Goal: Task Accomplishment & Management: Complete application form

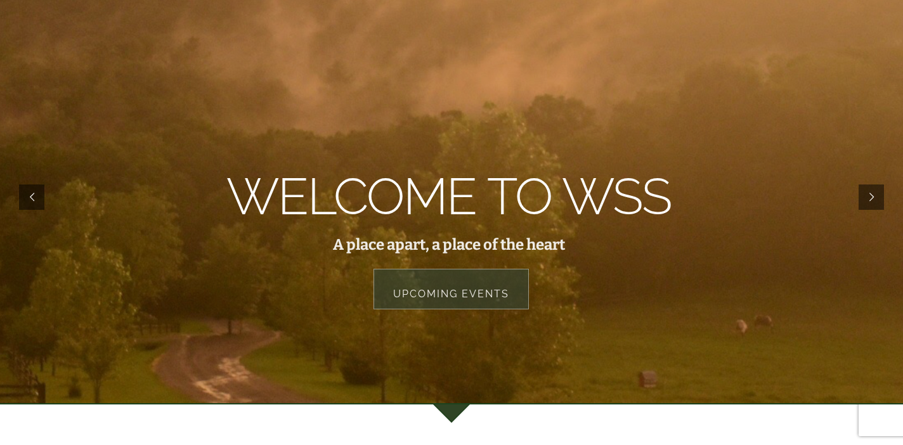
scroll to position [139, 0]
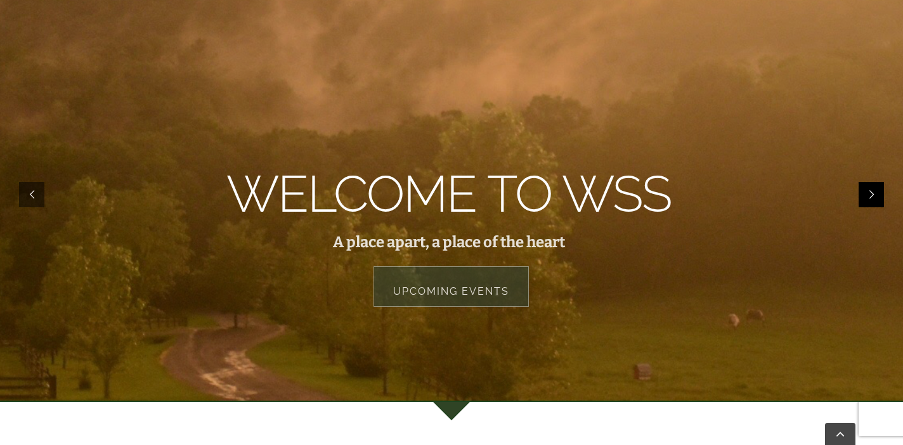
click at [867, 190] on rs-arrow at bounding box center [871, 194] width 25 height 25
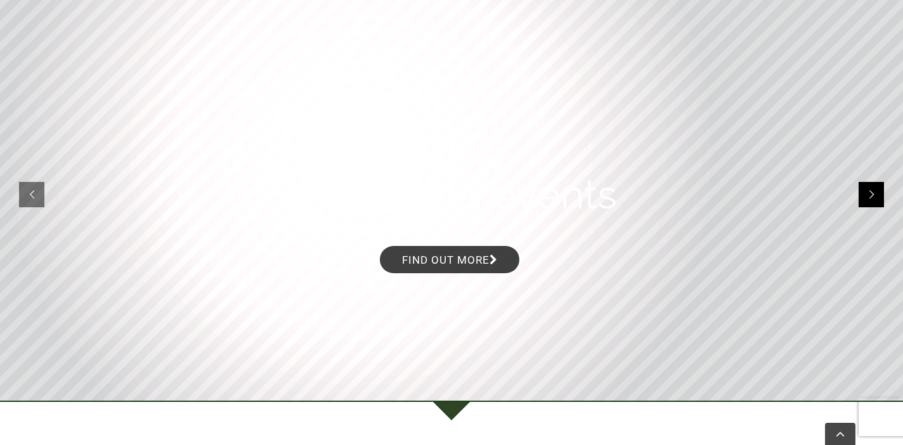
click at [867, 188] on rs-arrow at bounding box center [871, 194] width 25 height 25
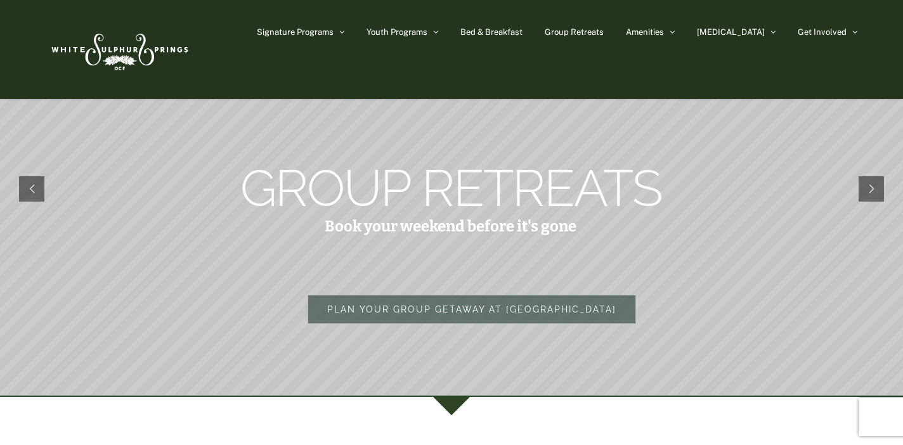
scroll to position [45, 0]
click at [872, 188] on rs-arrow at bounding box center [871, 190] width 25 height 25
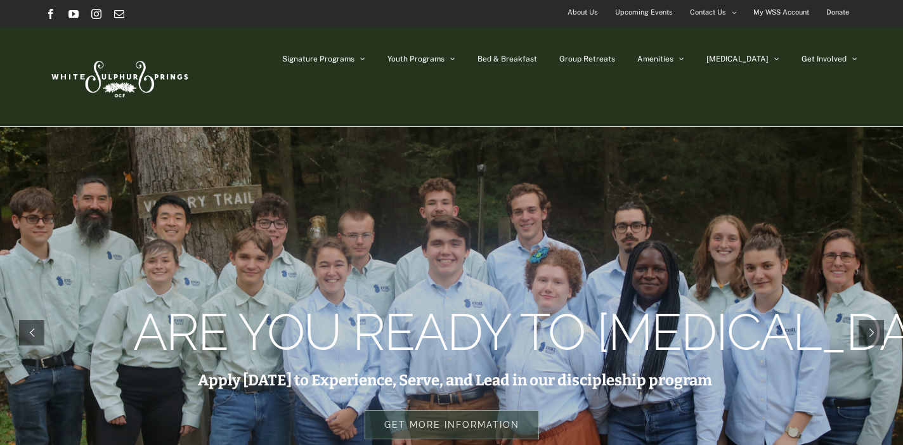
scroll to position [1, 0]
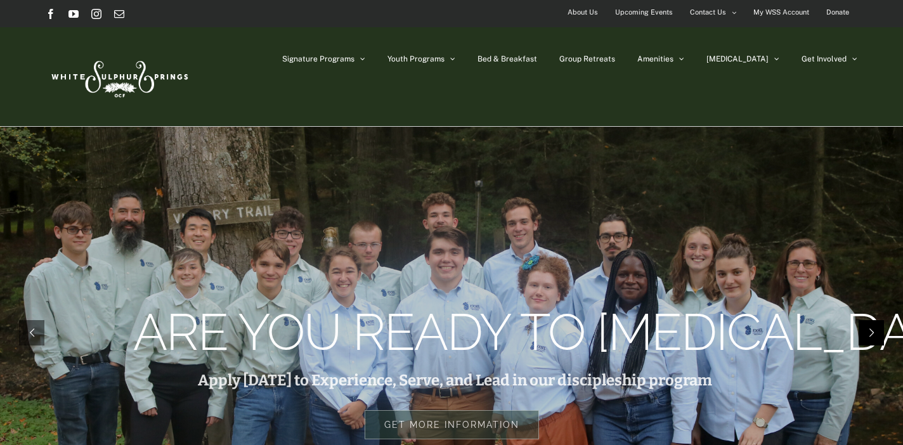
click at [864, 328] on rs-arrow at bounding box center [871, 332] width 25 height 25
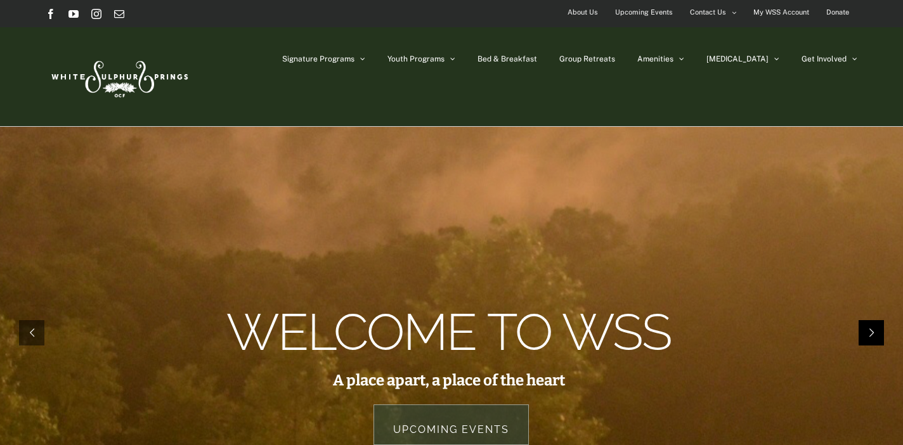
click at [864, 328] on rs-arrow at bounding box center [871, 332] width 25 height 25
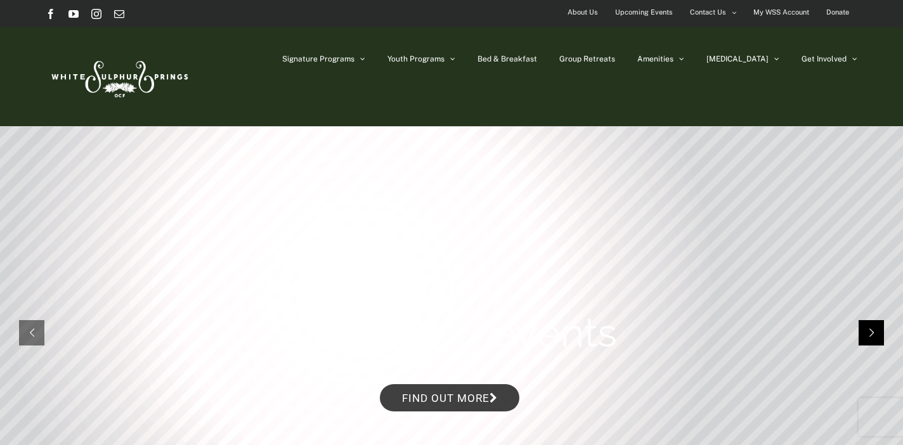
click at [864, 328] on rs-arrow at bounding box center [871, 332] width 25 height 25
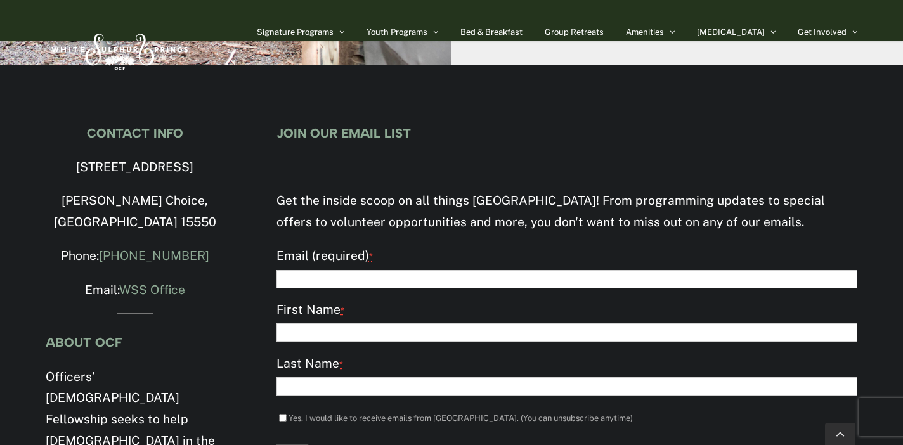
scroll to position [3945, 0]
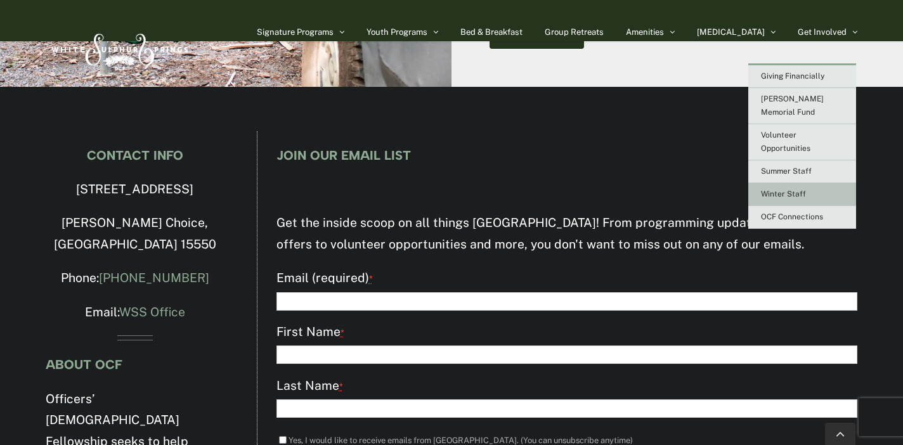
click at [786, 183] on link "Winter Staff" at bounding box center [802, 194] width 108 height 23
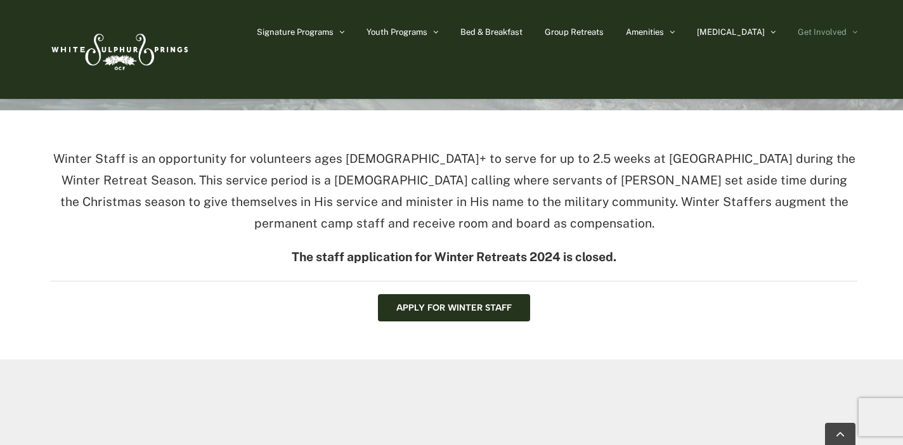
scroll to position [343, 0]
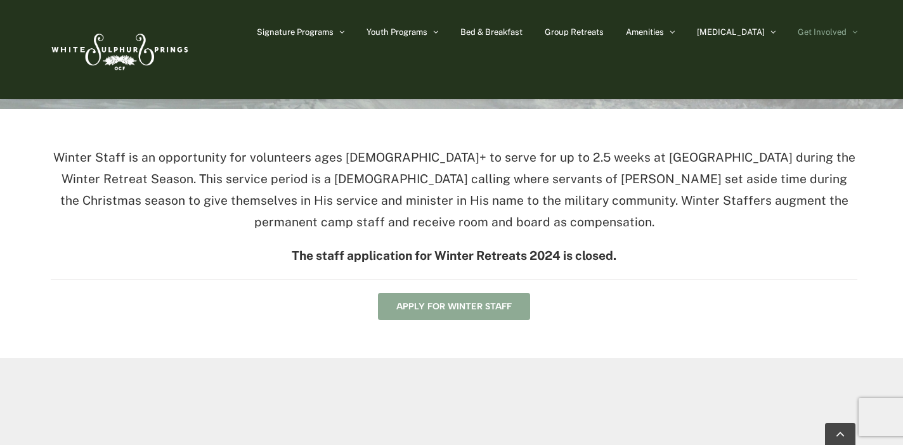
click at [488, 301] on span "Apply for Winter Staff" at bounding box center [453, 306] width 115 height 11
click at [564, 299] on div "Apply for Winter Staff" at bounding box center [454, 306] width 807 height 27
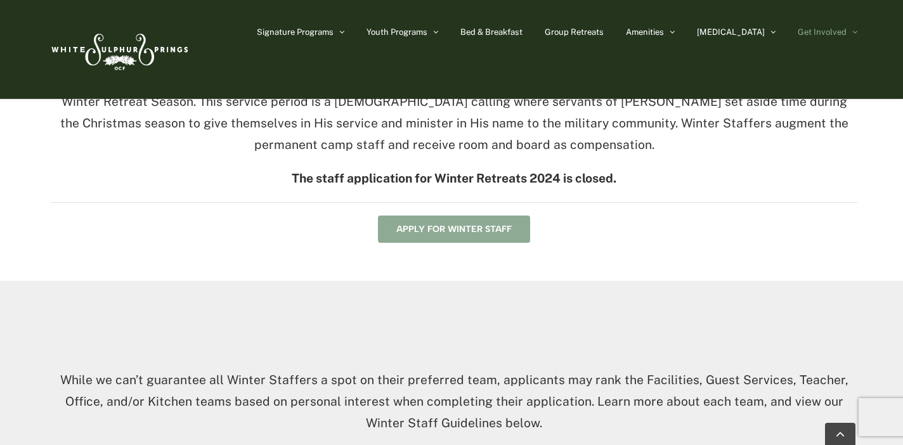
scroll to position [422, 0]
click at [481, 217] on link "Apply for Winter Staff" at bounding box center [454, 227] width 152 height 27
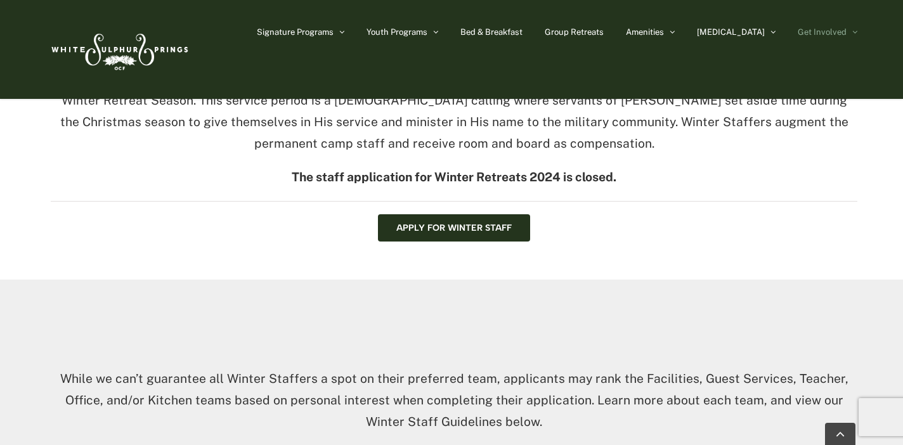
click at [519, 174] on strong "The staff application for Winter Retreats 2024 is closed." at bounding box center [454, 177] width 325 height 14
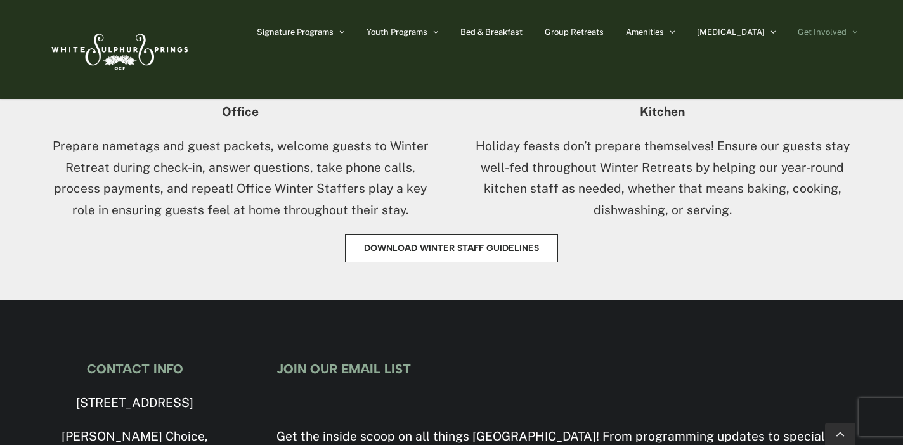
scroll to position [986, 0]
